Goal: Task Accomplishment & Management: Use online tool/utility

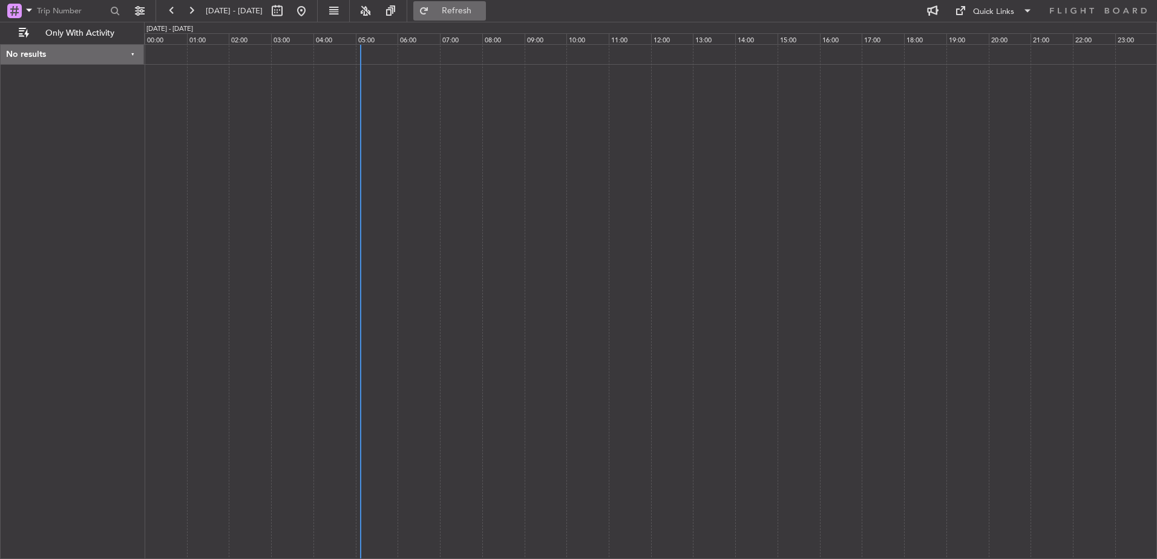
click at [461, 8] on button "Refresh" at bounding box center [449, 10] width 73 height 19
click at [74, 25] on button "Only With Activity" at bounding box center [72, 33] width 118 height 19
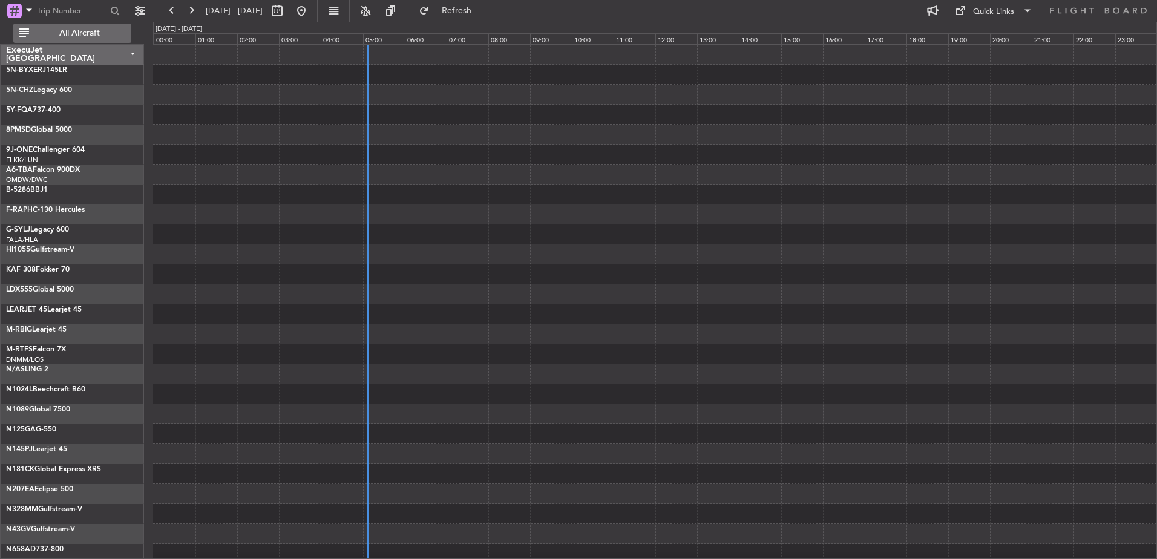
click at [88, 30] on span "All Aircraft" at bounding box center [79, 33] width 96 height 8
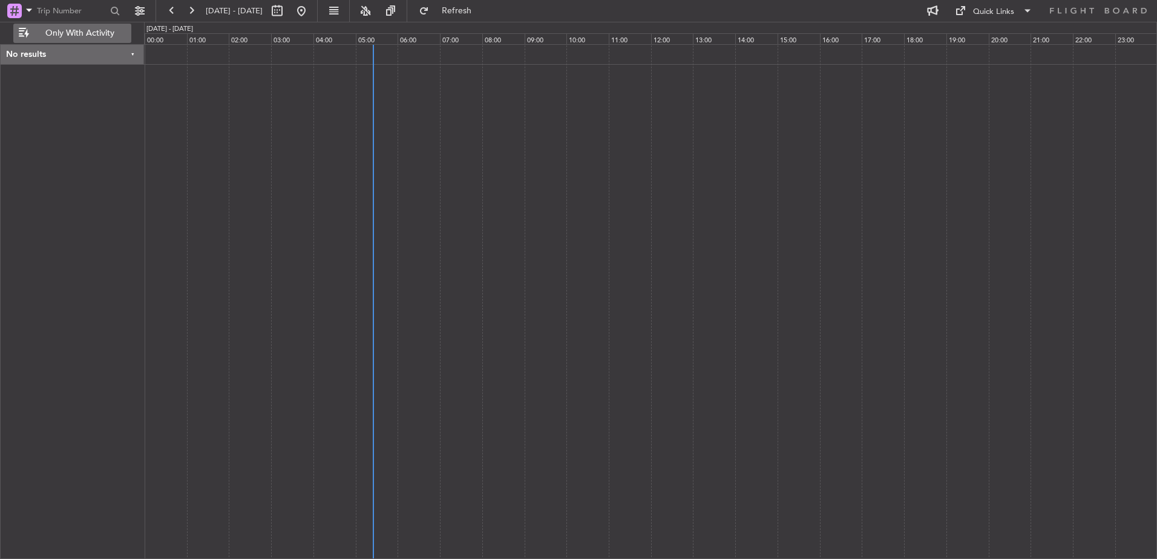
click at [59, 33] on span "Only With Activity" at bounding box center [79, 33] width 96 height 8
click at [59, 32] on span "All Aircraft" at bounding box center [79, 33] width 96 height 8
click at [311, 13] on button at bounding box center [301, 10] width 19 height 19
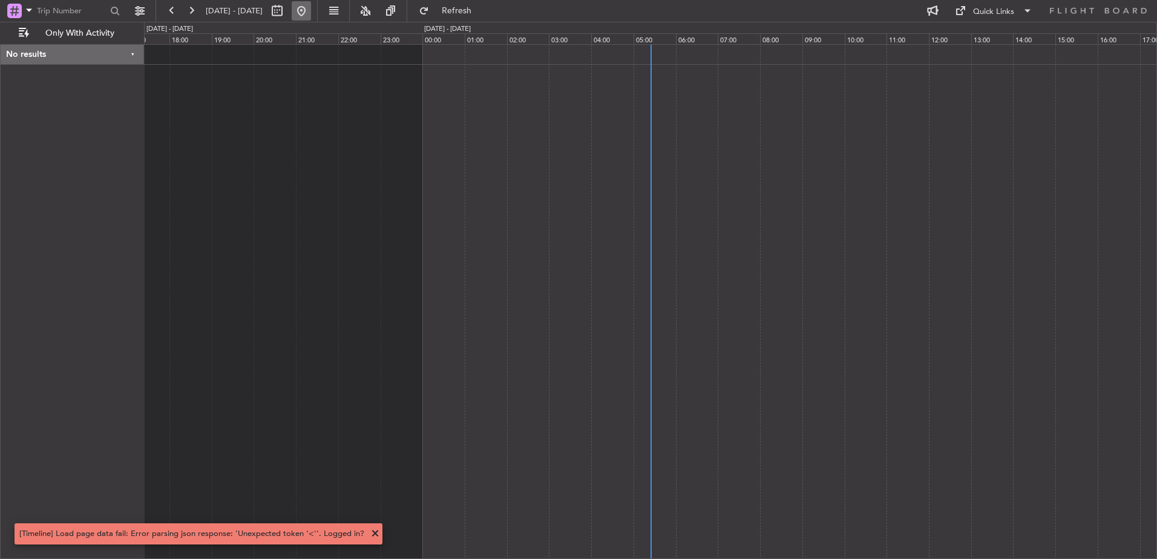
click at [311, 8] on button at bounding box center [301, 10] width 19 height 19
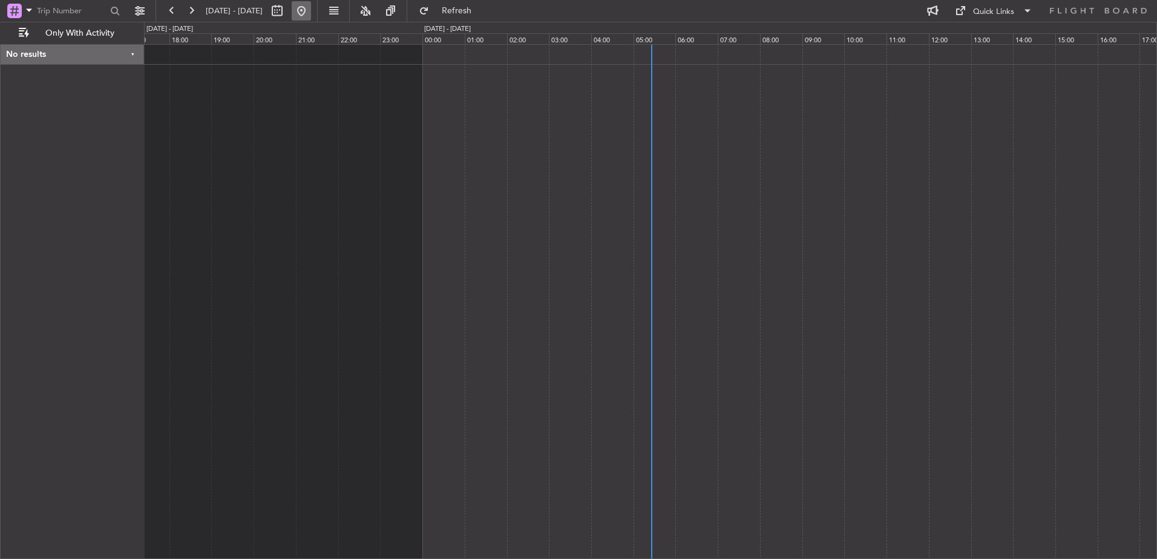
click at [311, 9] on button at bounding box center [301, 10] width 19 height 19
click at [268, 5] on span "21 Sep 2025 - 22 Sep 2025" at bounding box center [234, 10] width 67 height 19
click at [258, 13] on span "21 Sep 2025 - 22 Sep 2025" at bounding box center [234, 10] width 57 height 11
click at [287, 12] on button at bounding box center [277, 10] width 19 height 19
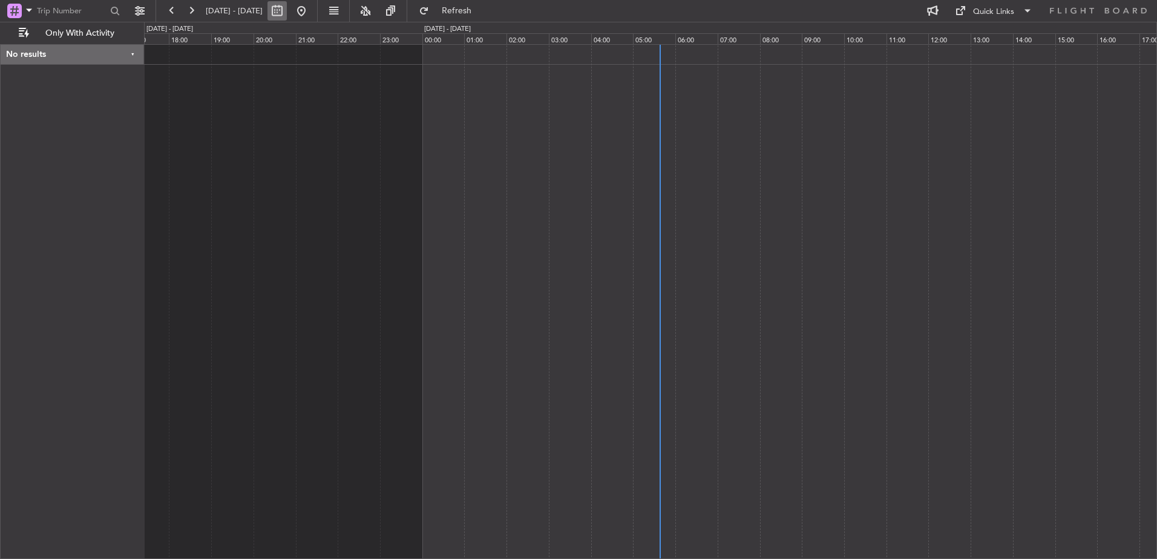
select select "9"
select select "2025"
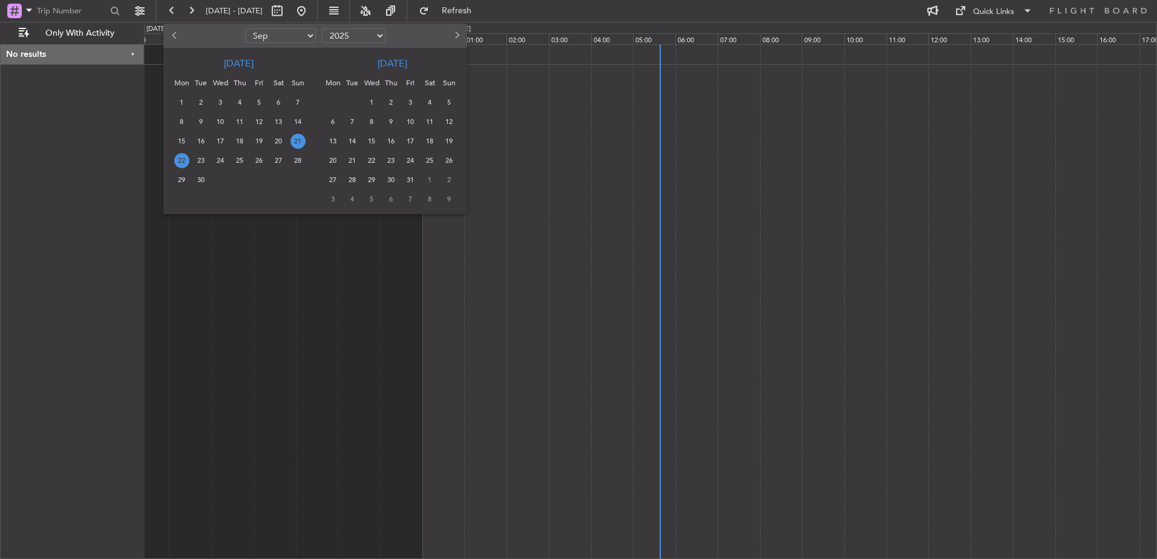
click at [179, 159] on span "22" at bounding box center [181, 160] width 15 height 15
click at [179, 158] on span "22" at bounding box center [181, 160] width 15 height 15
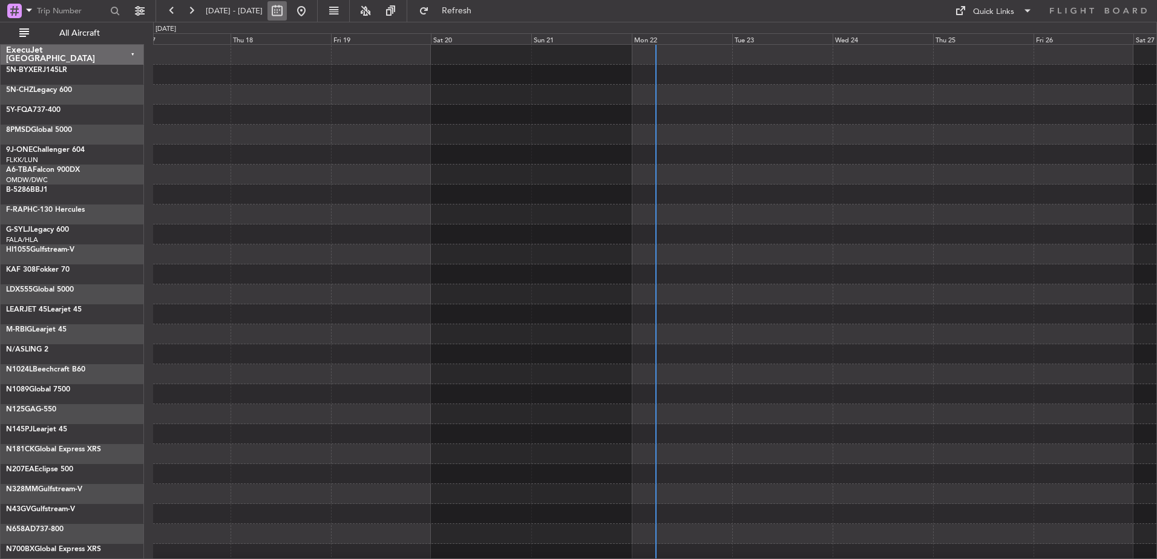
click at [287, 11] on button at bounding box center [277, 10] width 19 height 19
select select "9"
select select "2025"
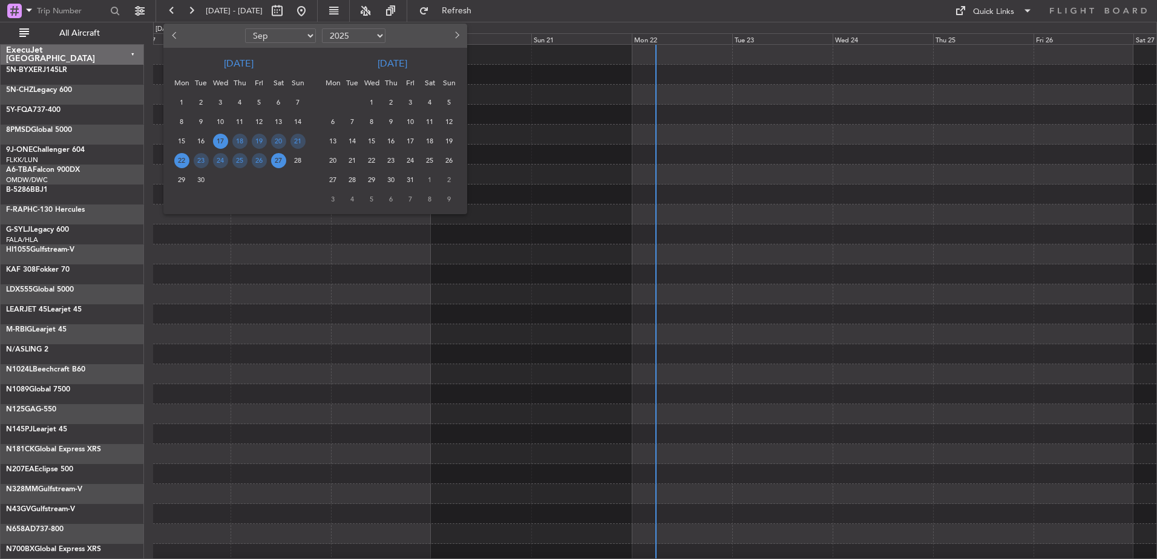
click at [182, 161] on span "22" at bounding box center [181, 160] width 15 height 15
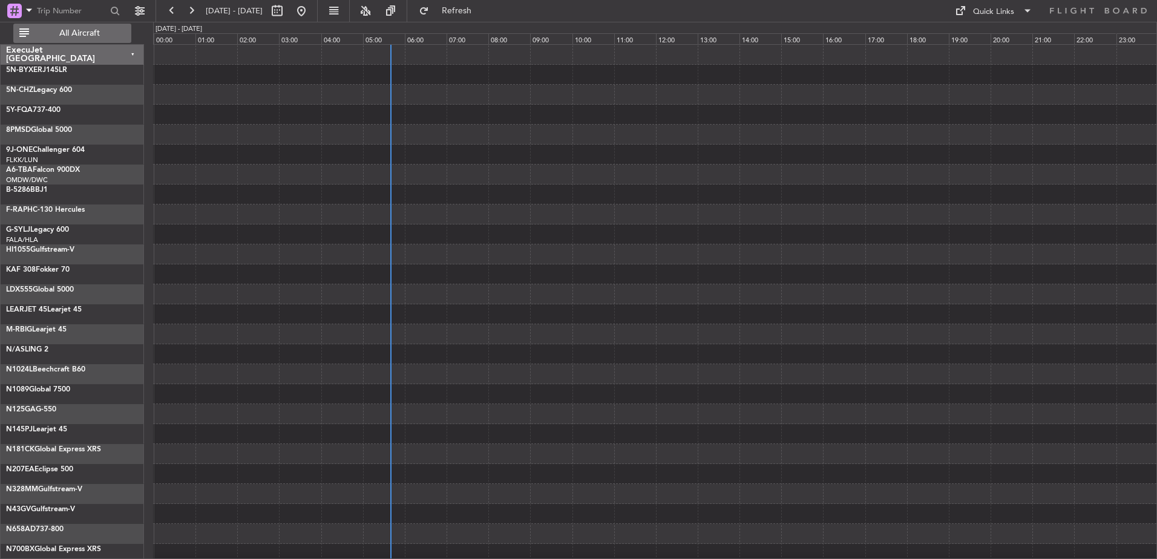
click at [87, 29] on span "All Aircraft" at bounding box center [79, 33] width 96 height 8
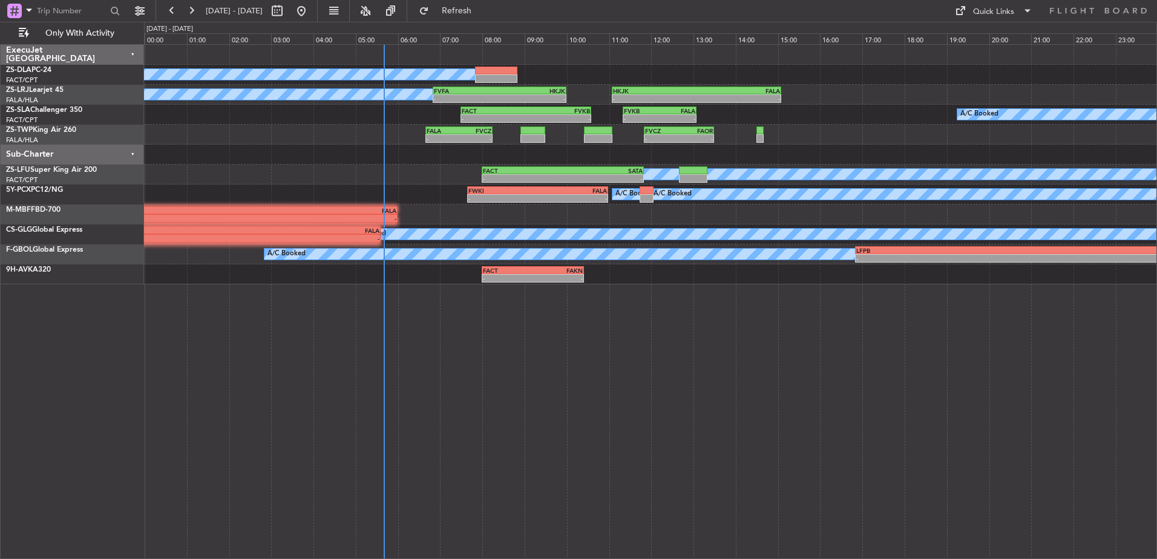
click at [135, 153] on div "Sub-Charter" at bounding box center [72, 155] width 143 height 20
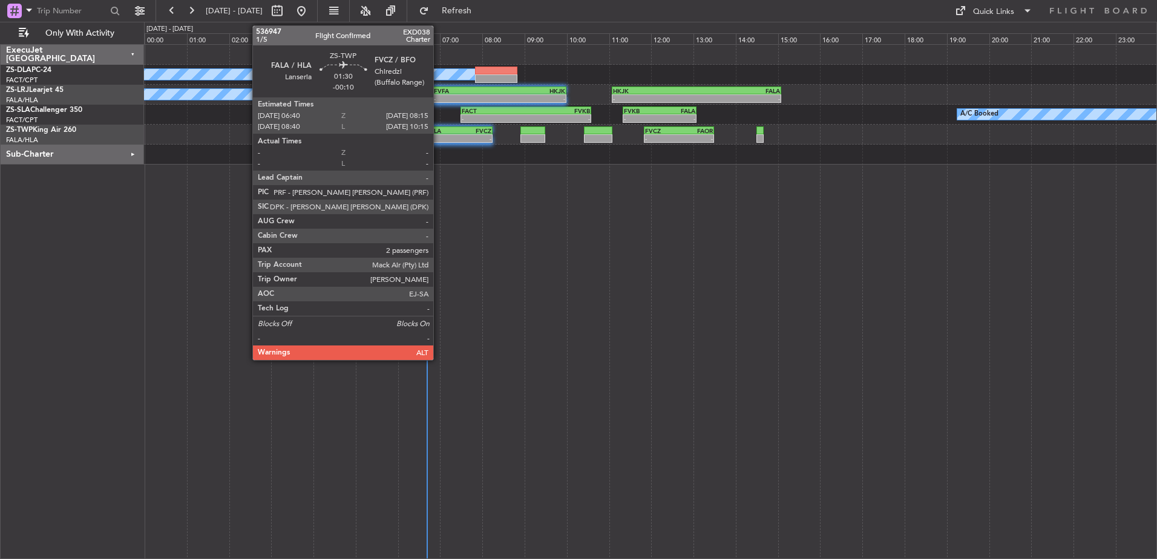
click at [439, 137] on div "-" at bounding box center [443, 138] width 32 height 7
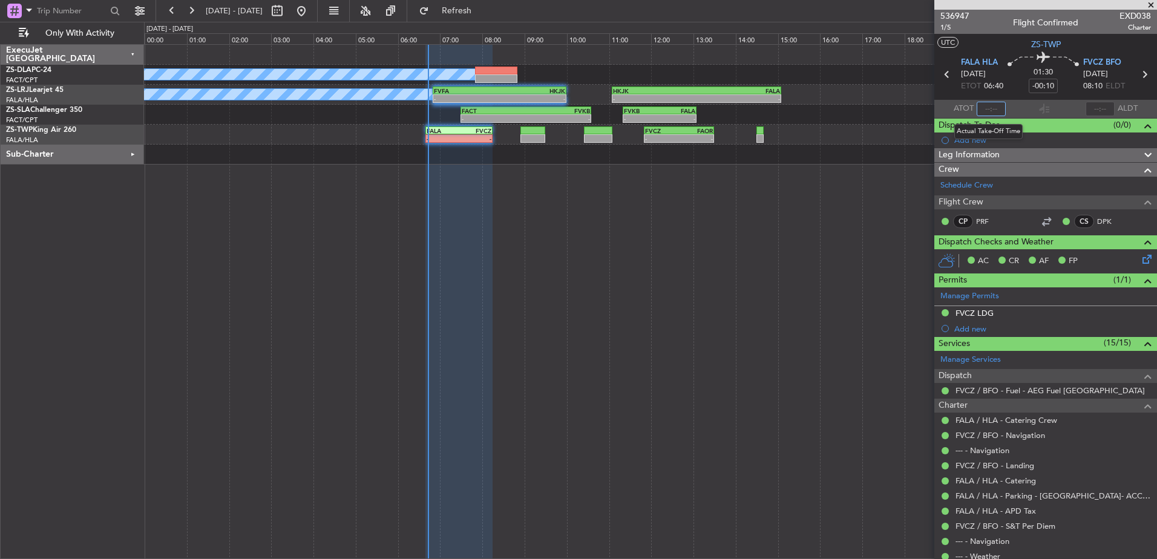
click at [986, 108] on input "text" at bounding box center [991, 109] width 29 height 15
click at [996, 108] on input "text" at bounding box center [991, 109] width 29 height 15
type input "06:48"
click at [1151, 4] on span at bounding box center [1151, 5] width 12 height 11
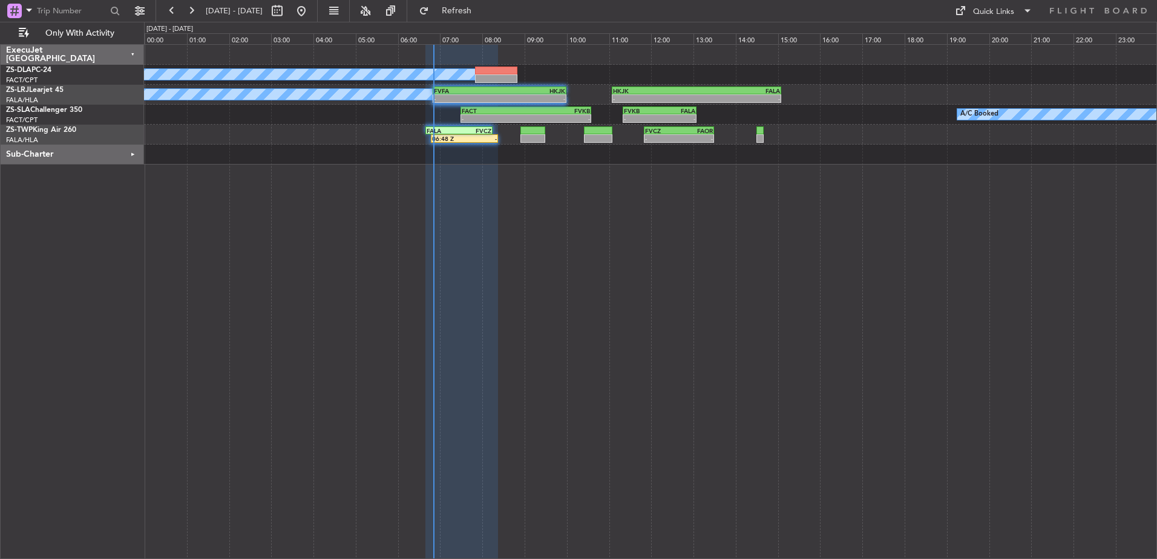
type input "0"
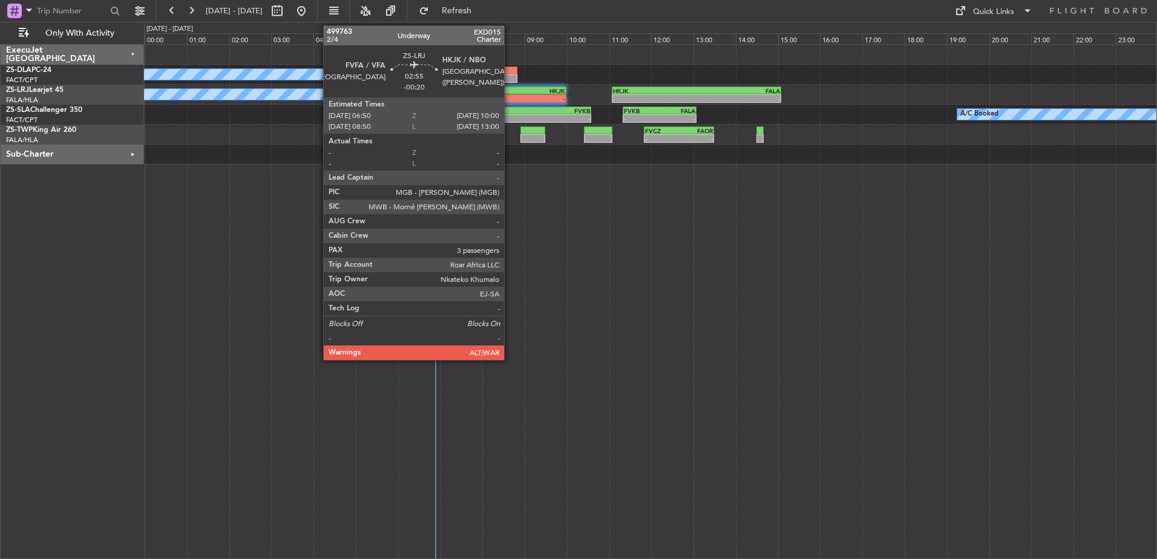
click at [510, 96] on div "-" at bounding box center [533, 98] width 66 height 7
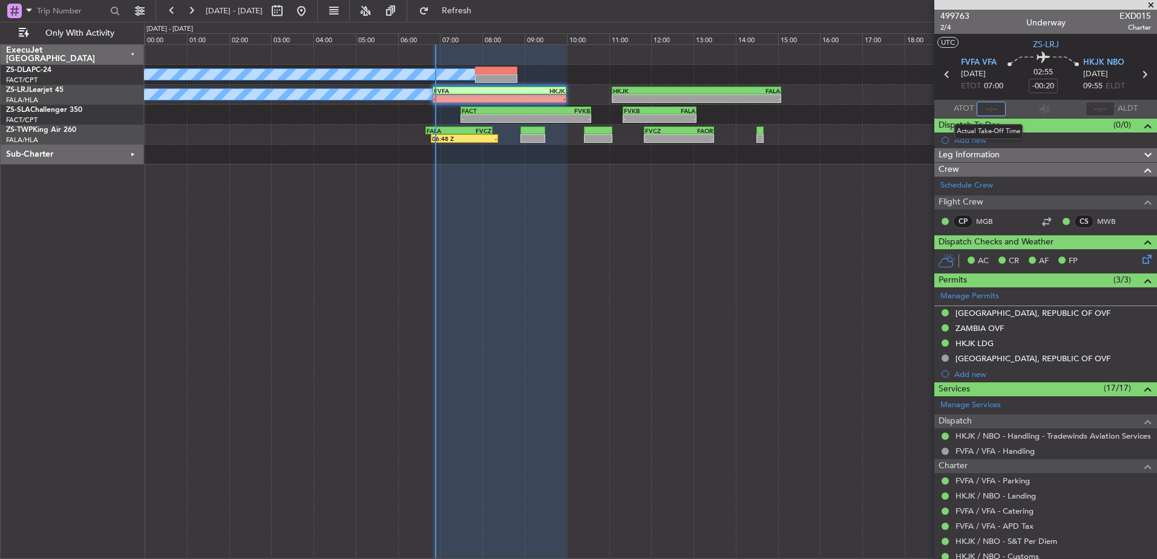
click at [990, 111] on input "text" at bounding box center [991, 109] width 29 height 15
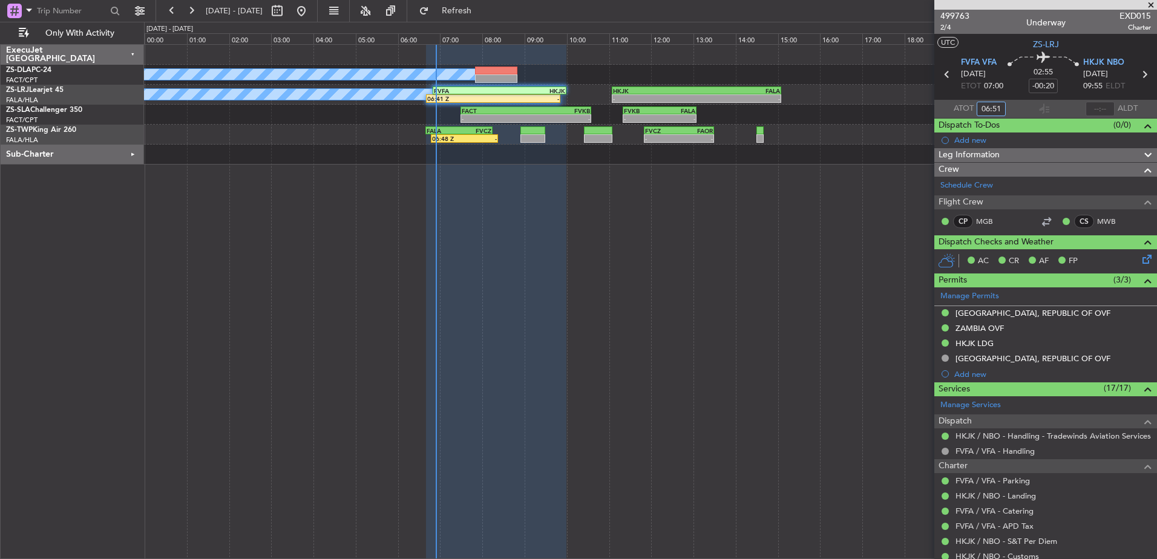
type input "06:51"
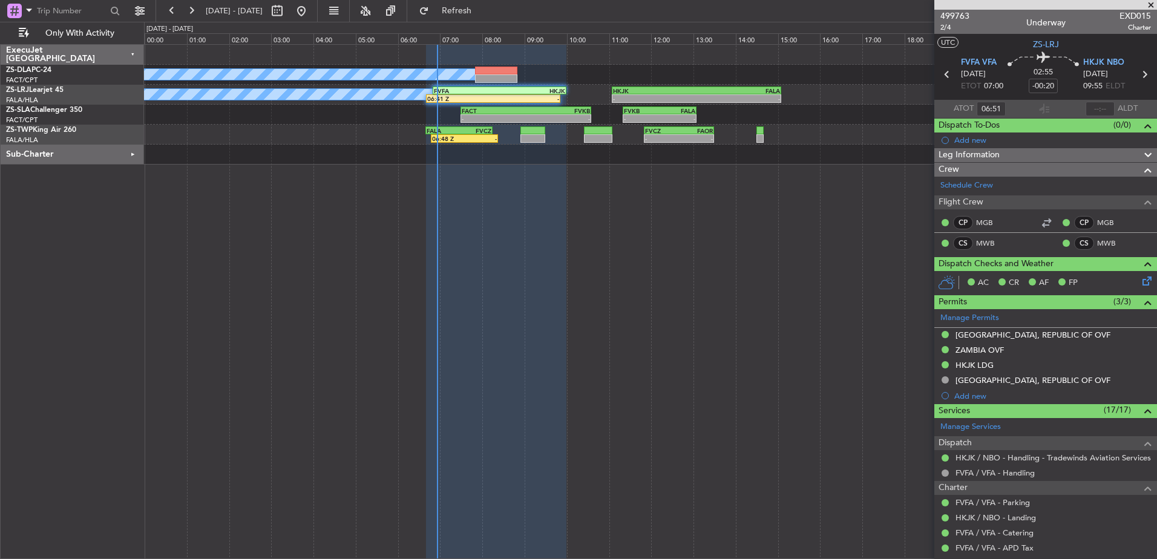
click at [1154, 4] on span at bounding box center [1151, 5] width 12 height 11
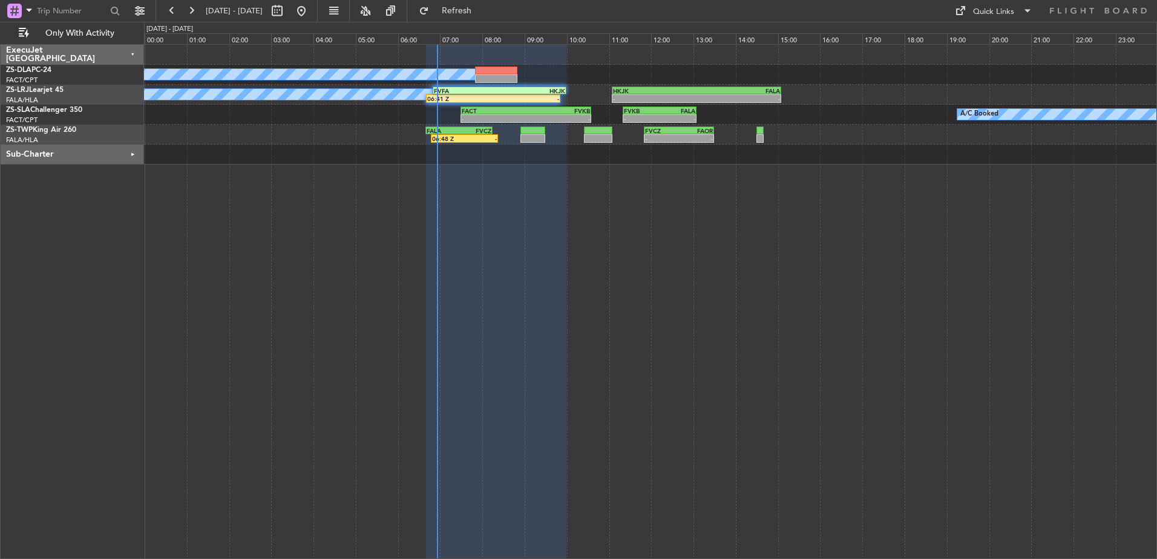
type input "0"
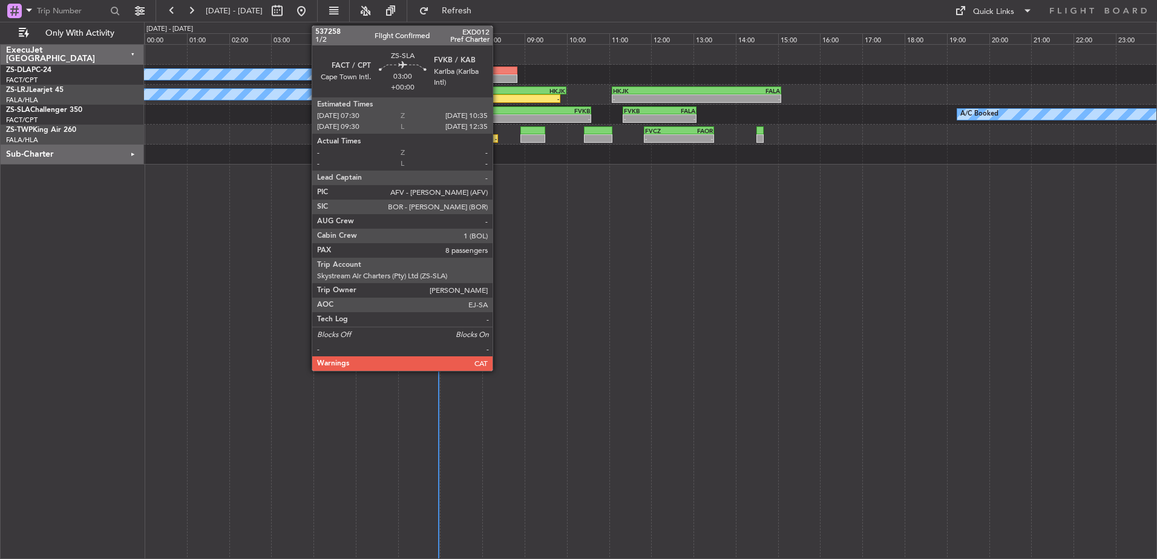
click at [498, 111] on div "FACT" at bounding box center [494, 110] width 64 height 7
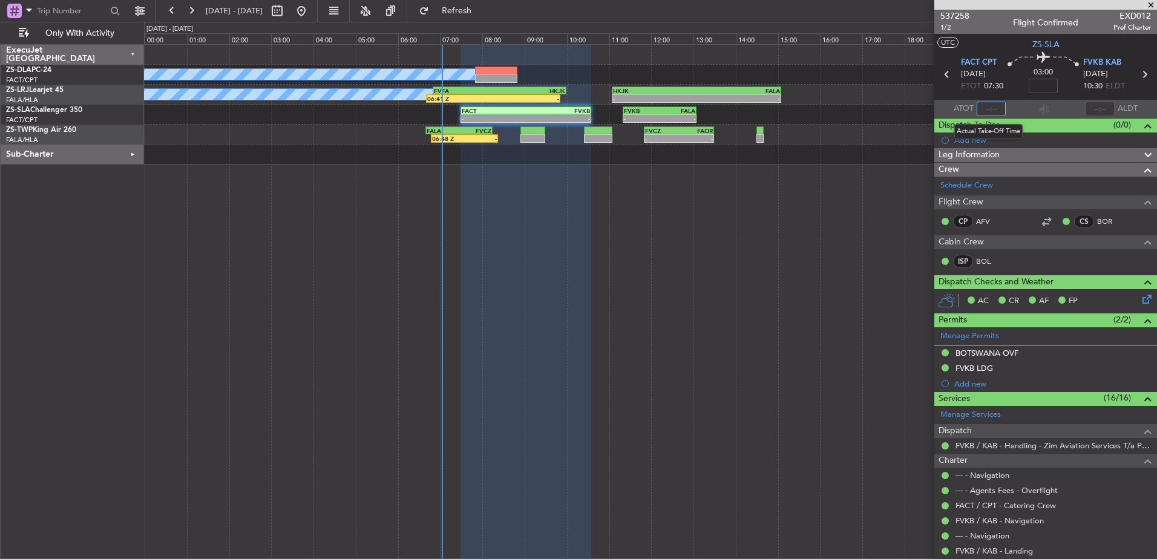
click at [987, 112] on input "text" at bounding box center [991, 109] width 29 height 15
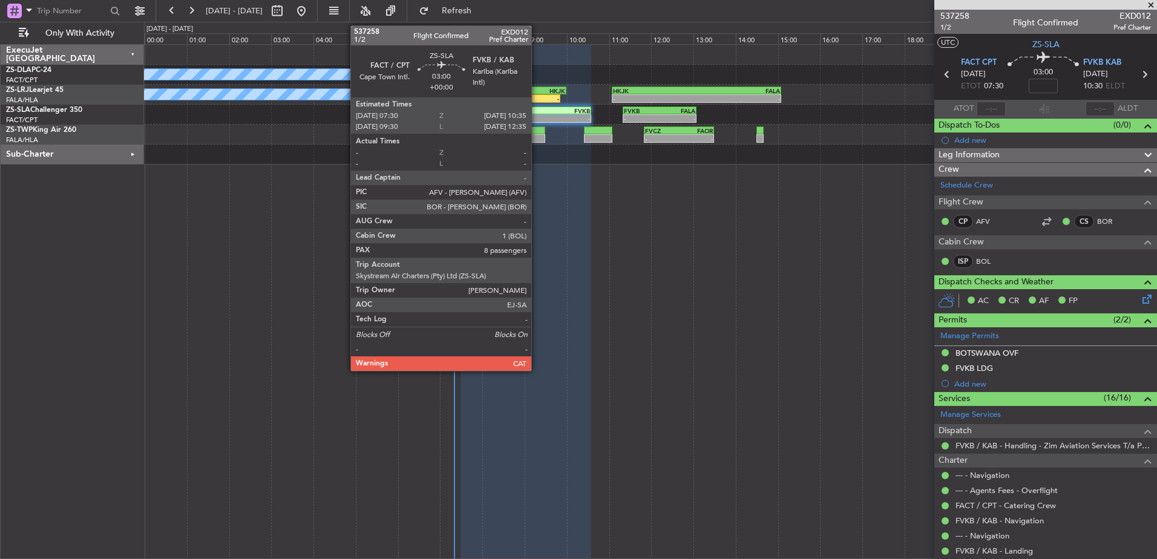
click at [537, 116] on div "-" at bounding box center [558, 118] width 64 height 7
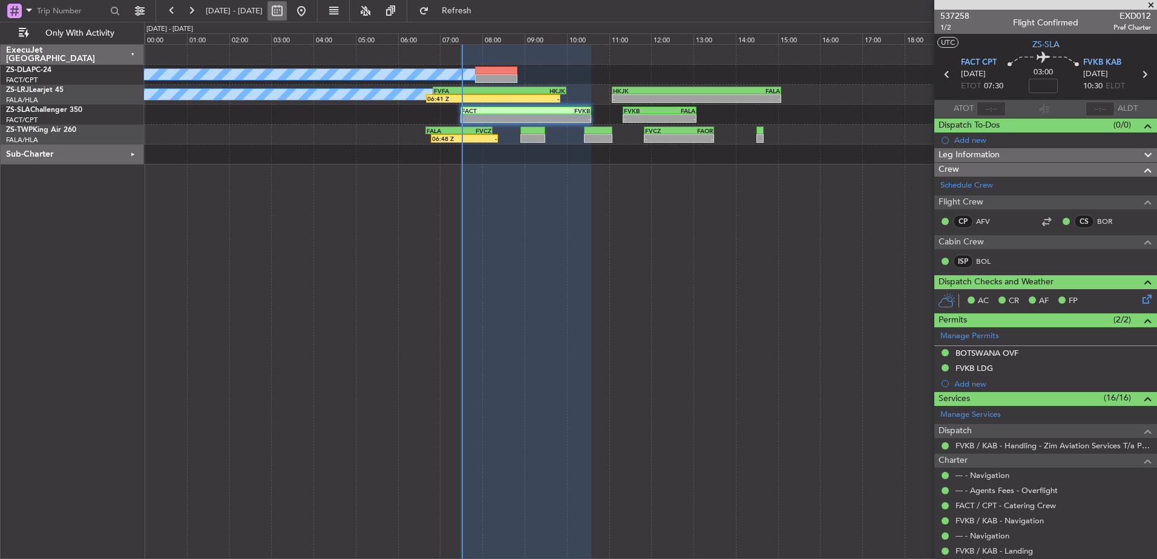
click at [287, 10] on button at bounding box center [277, 10] width 19 height 19
select select "9"
select select "2025"
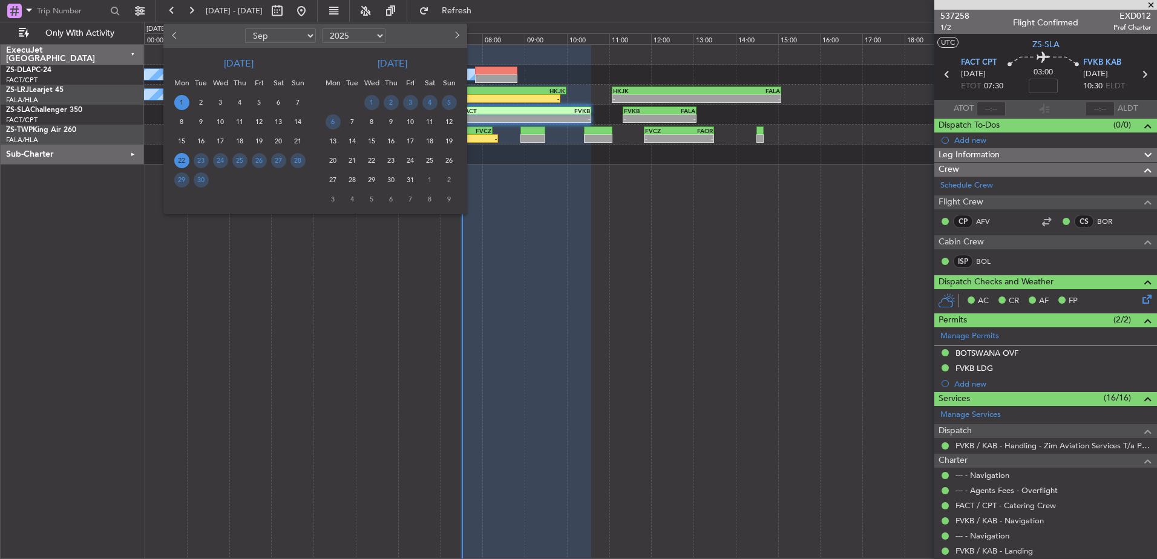
click at [179, 103] on span "1" at bounding box center [181, 102] width 15 height 15
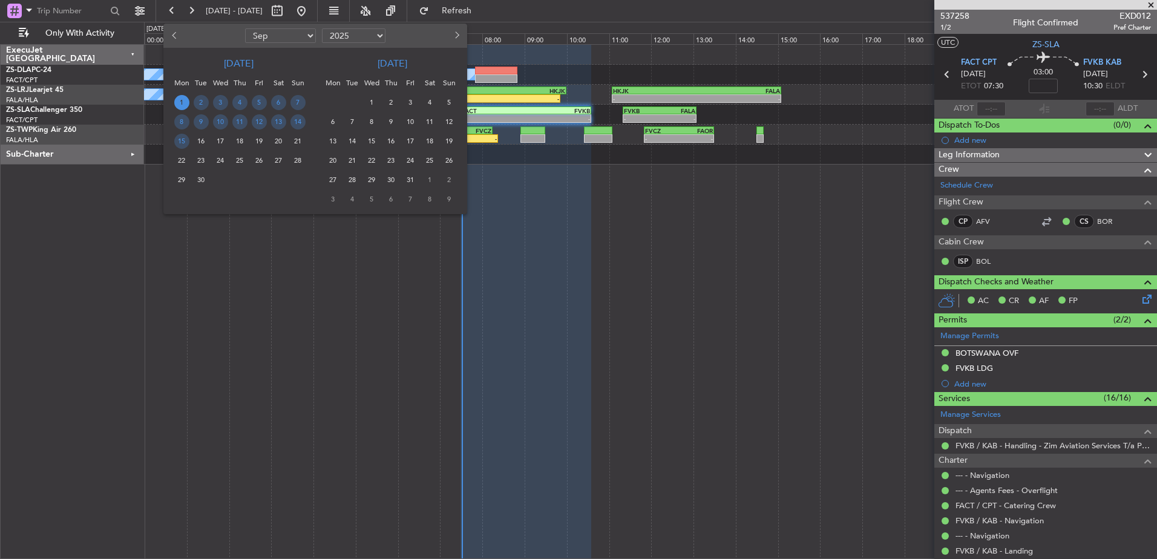
drag, startPoint x: 547, startPoint y: 263, endPoint x: 534, endPoint y: 255, distance: 14.6
click at [544, 262] on div at bounding box center [578, 279] width 1157 height 559
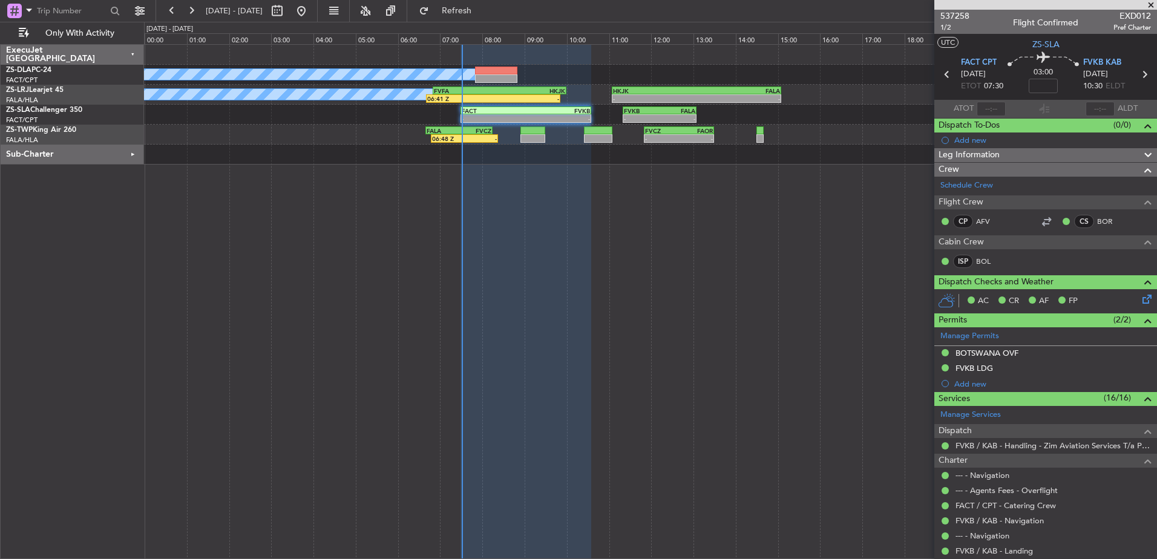
click at [1154, 4] on span at bounding box center [1151, 5] width 12 height 11
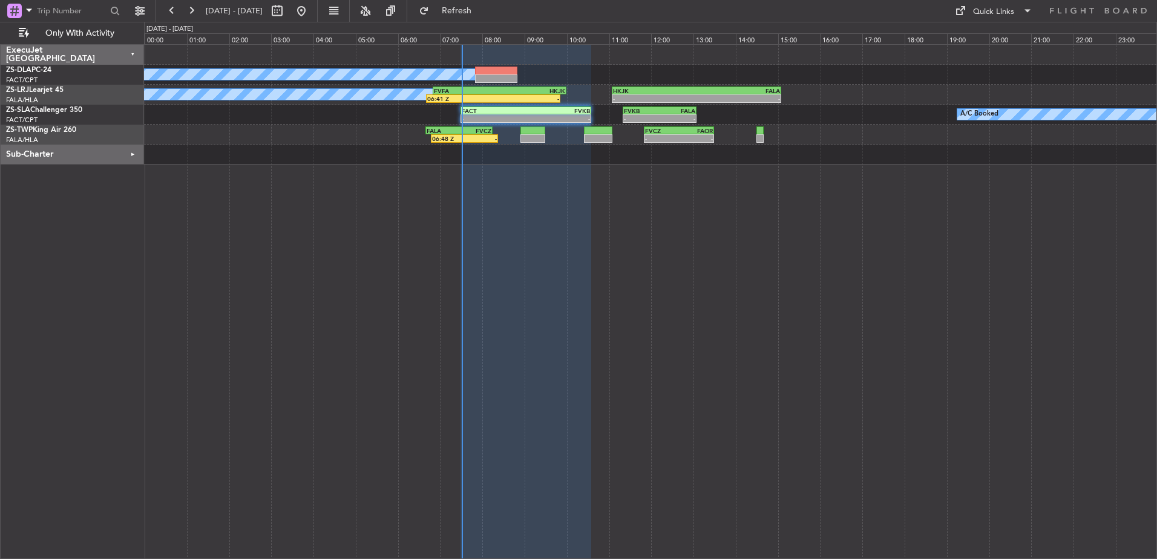
type input "0"
